Goal: Transaction & Acquisition: Purchase product/service

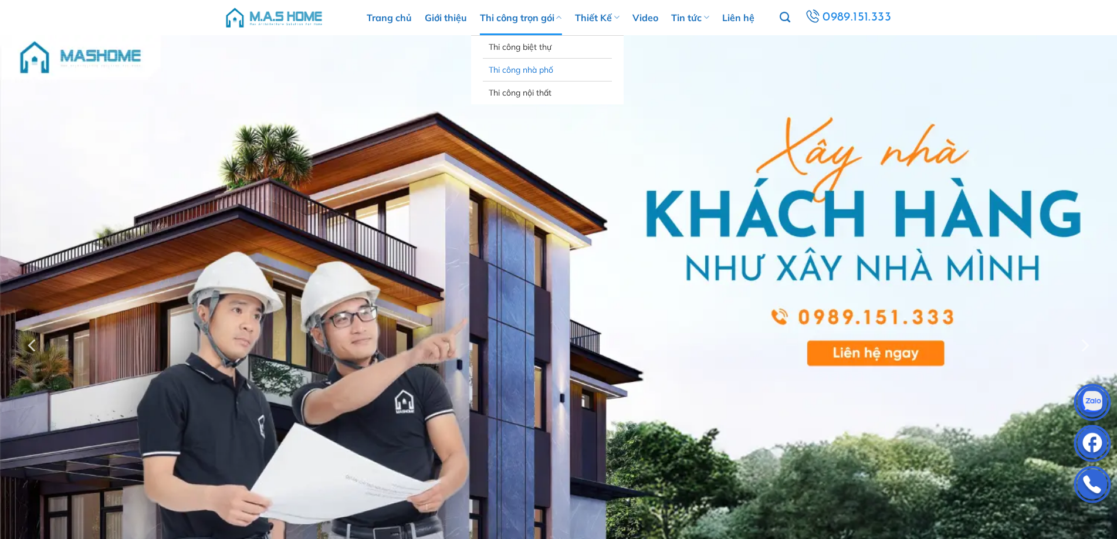
click at [525, 65] on link "Thi công nhà phố" at bounding box center [547, 70] width 117 height 22
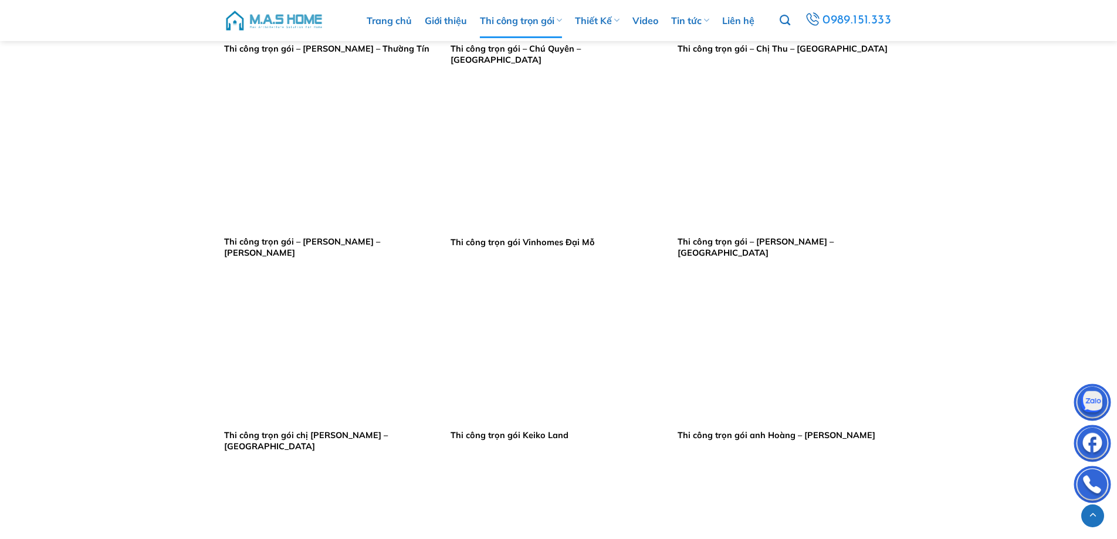
scroll to position [880, 0]
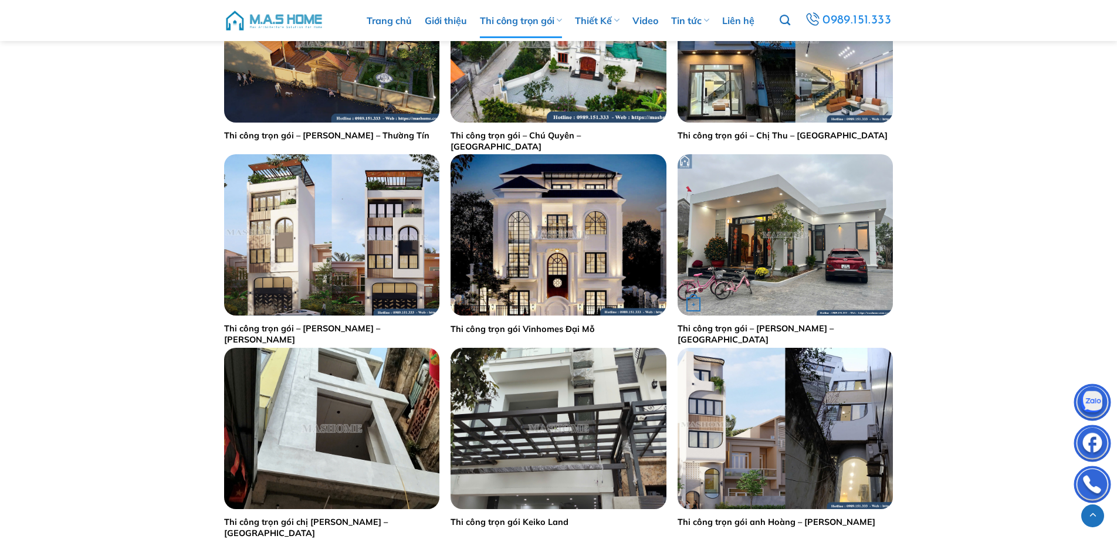
click at [752, 268] on div "+" at bounding box center [785, 234] width 215 height 161
click at [769, 330] on link "Thi công trọn gói – [PERSON_NAME] – [GEOGRAPHIC_DATA]" at bounding box center [785, 334] width 215 height 22
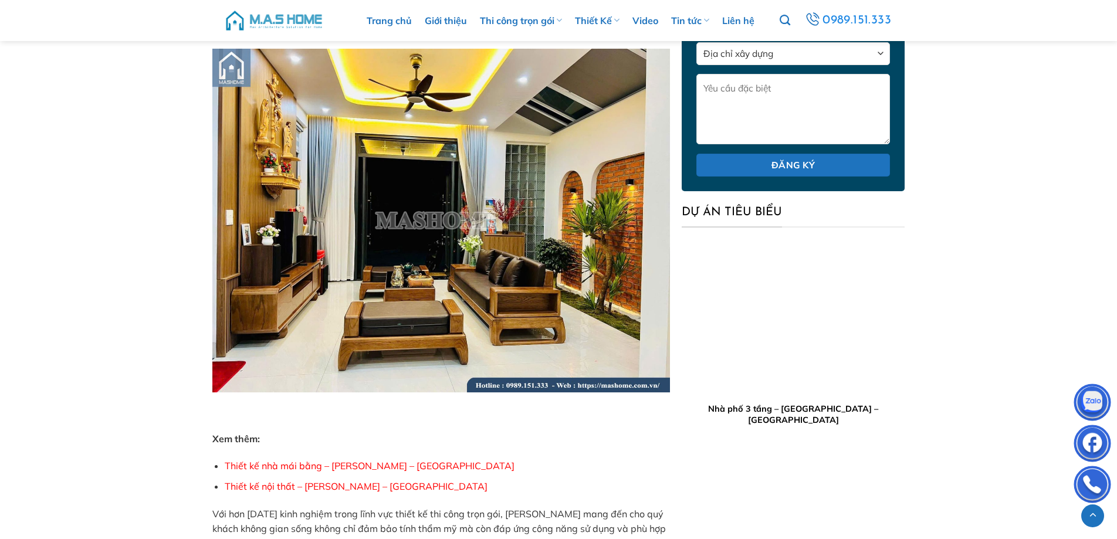
scroll to position [5905, 0]
